Goal: Task Accomplishment & Management: Manage account settings

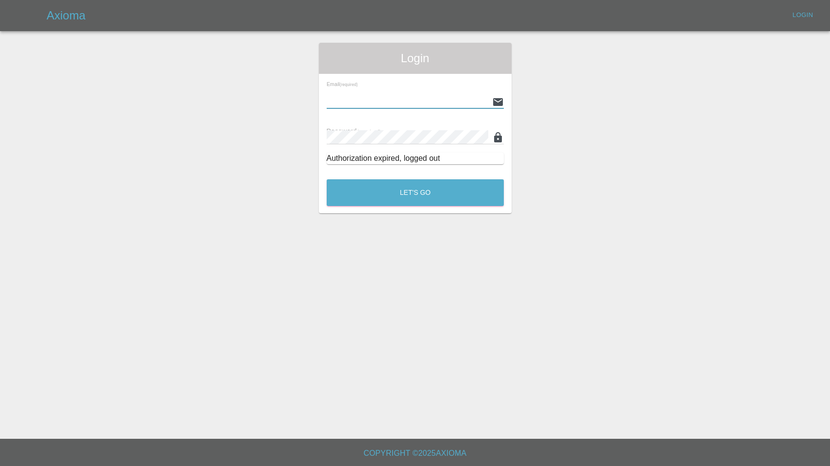
type input "[EMAIL_ADDRESS][DOMAIN_NAME]"
click at [415, 192] on button "Let's Go" at bounding box center [415, 192] width 177 height 27
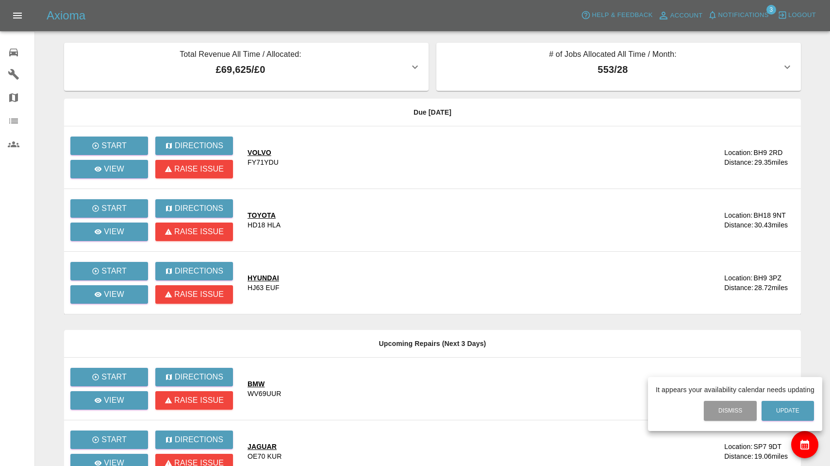
click at [755, 15] on div at bounding box center [415, 233] width 830 height 466
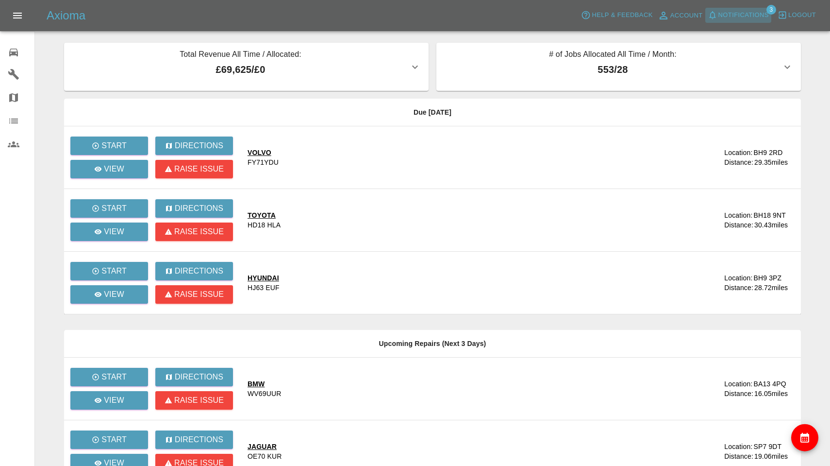
click at [755, 15] on span "Notifications" at bounding box center [744, 15] width 50 height 11
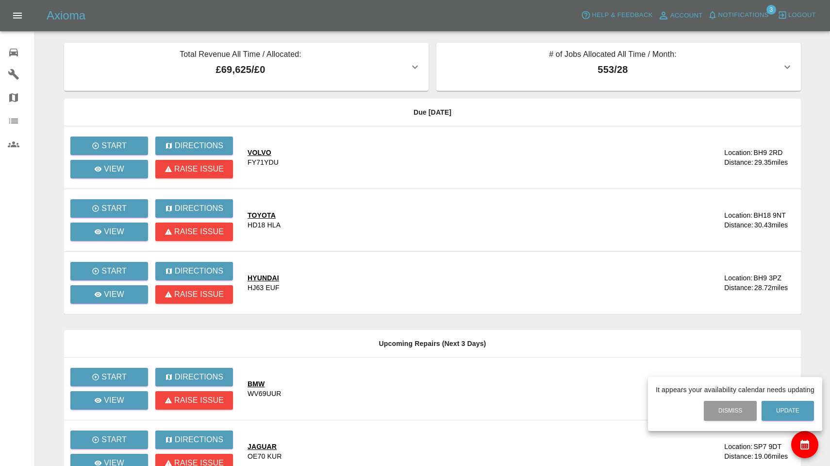
click at [743, 11] on div at bounding box center [415, 233] width 830 height 466
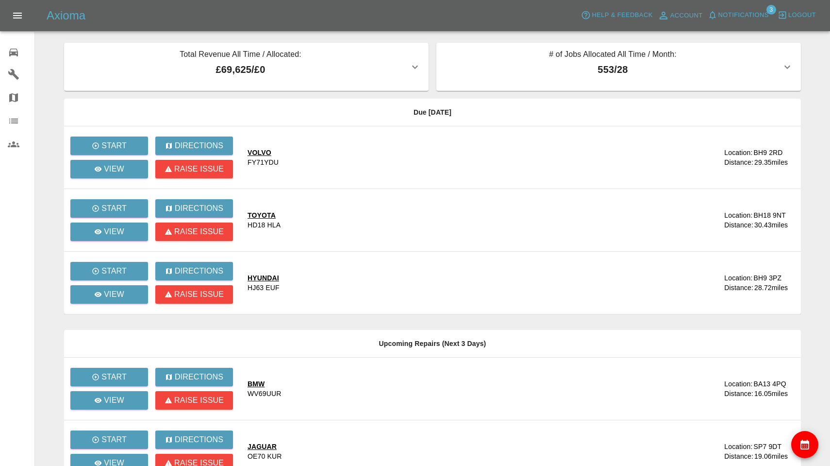
click at [743, 11] on span "Notifications" at bounding box center [744, 15] width 50 height 11
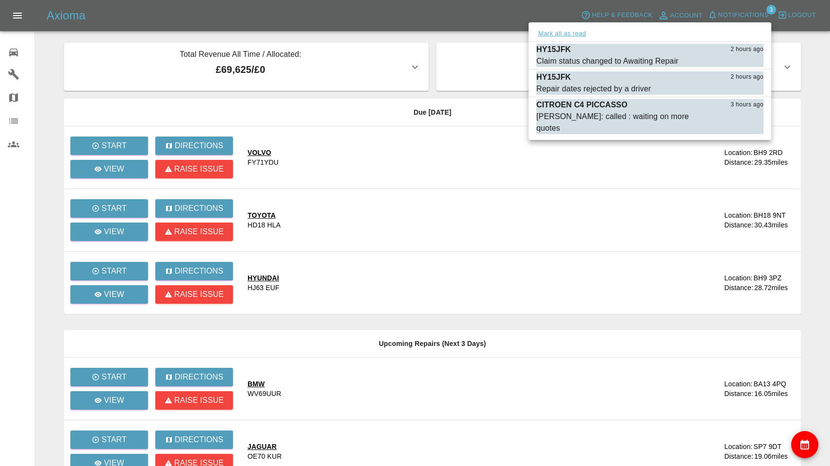
click at [567, 35] on button "Mark all as read" at bounding box center [562, 33] width 51 height 11
click at [570, 35] on button "Mark all as read" at bounding box center [562, 33] width 51 height 11
click at [560, 30] on button "Mark all as read" at bounding box center [562, 33] width 51 height 11
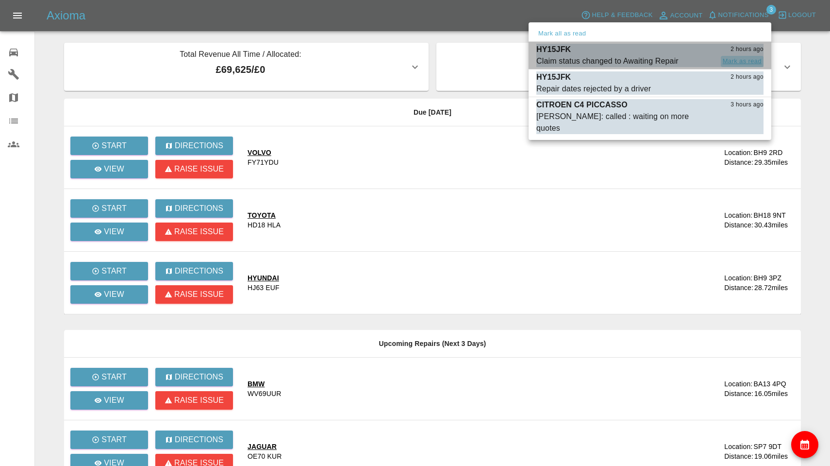
click at [731, 57] on button "Mark as read" at bounding box center [742, 61] width 43 height 11
click at [736, 63] on button "Mark as read" at bounding box center [742, 61] width 43 height 11
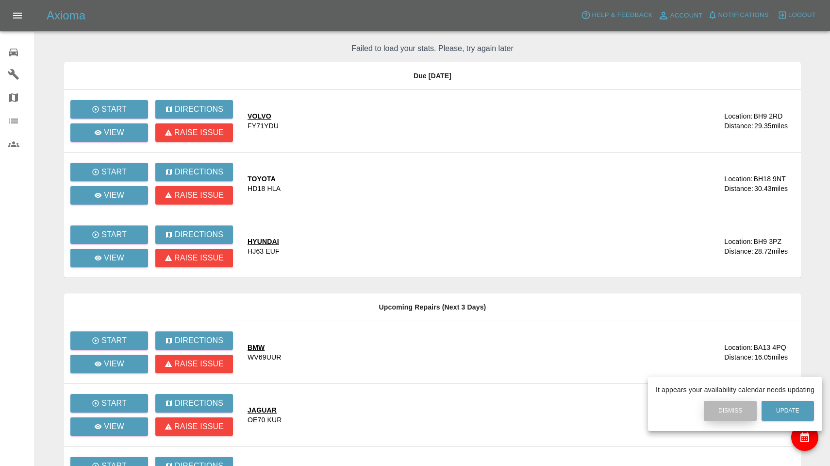
click at [739, 406] on button "Dismiss" at bounding box center [730, 411] width 53 height 20
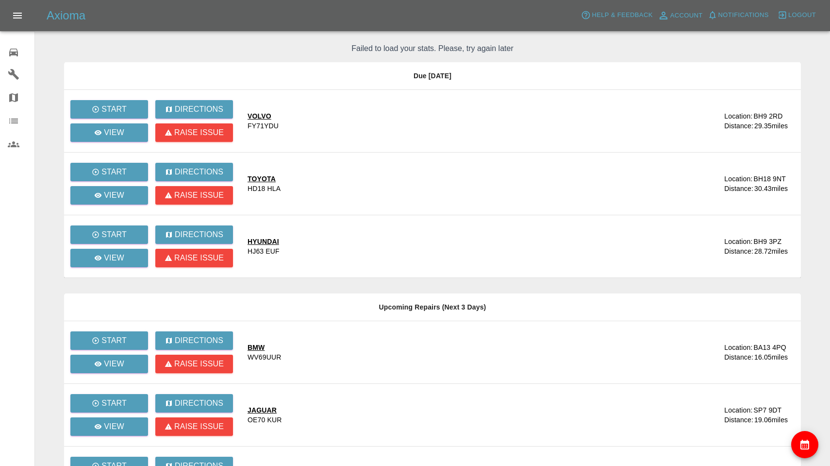
click at [13, 54] on icon at bounding box center [13, 53] width 9 height 8
